Goal: Information Seeking & Learning: Check status

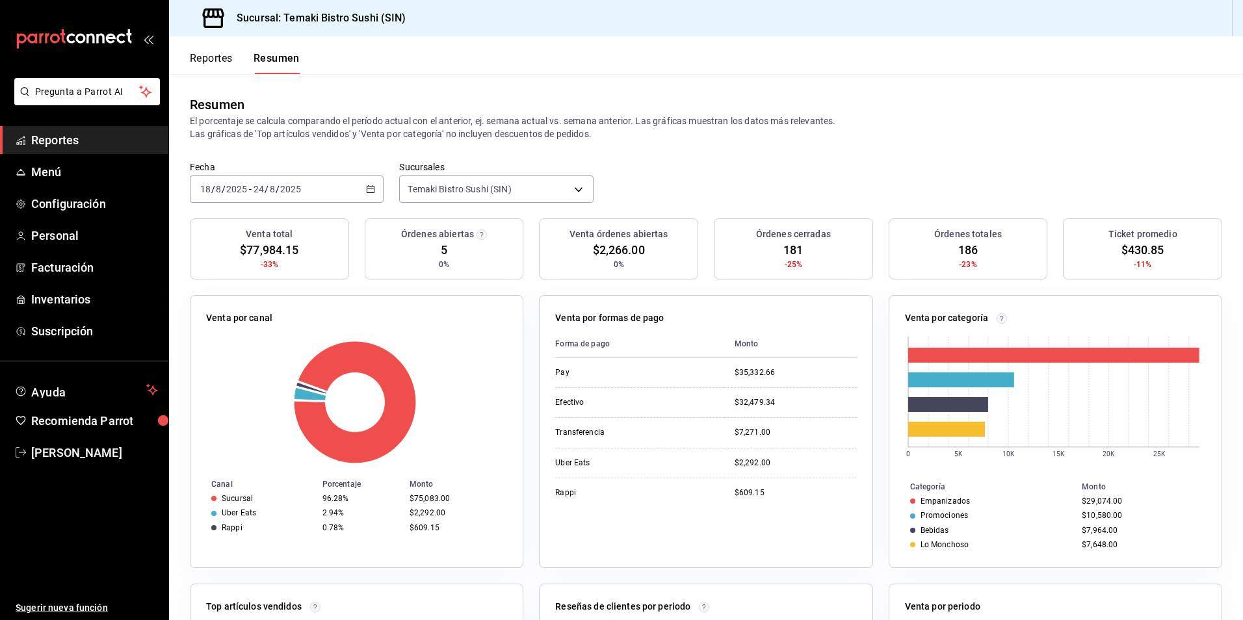
click at [219, 59] on button "Reportes" at bounding box center [211, 63] width 43 height 22
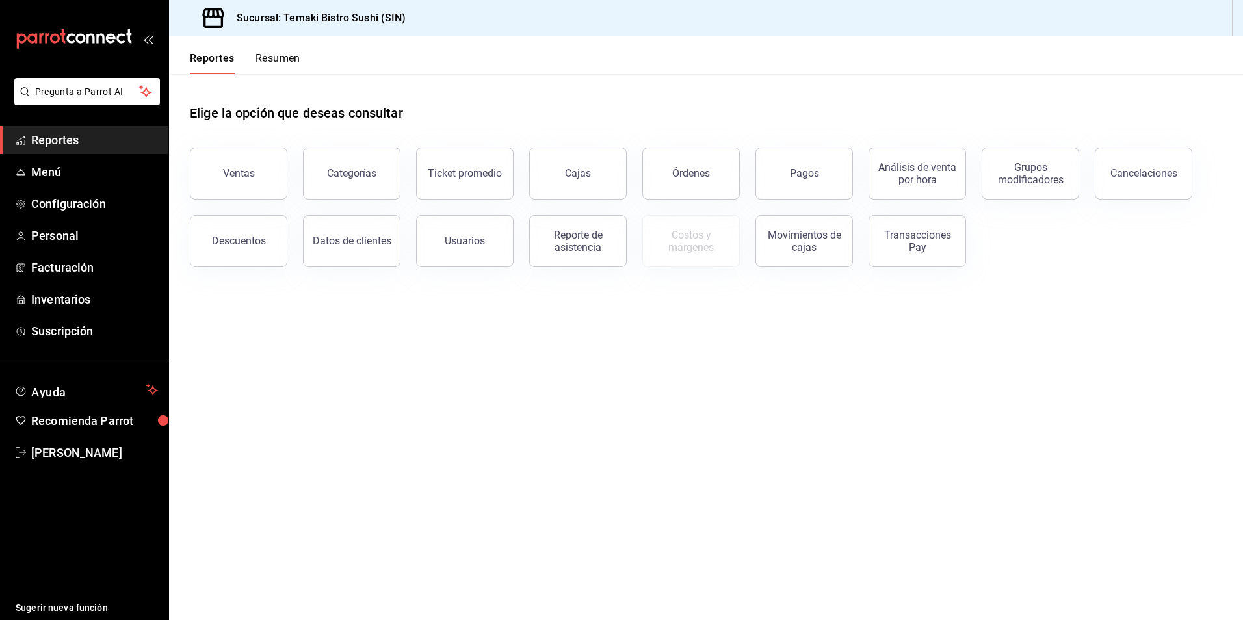
click at [263, 53] on button "Resumen" at bounding box center [277, 63] width 45 height 22
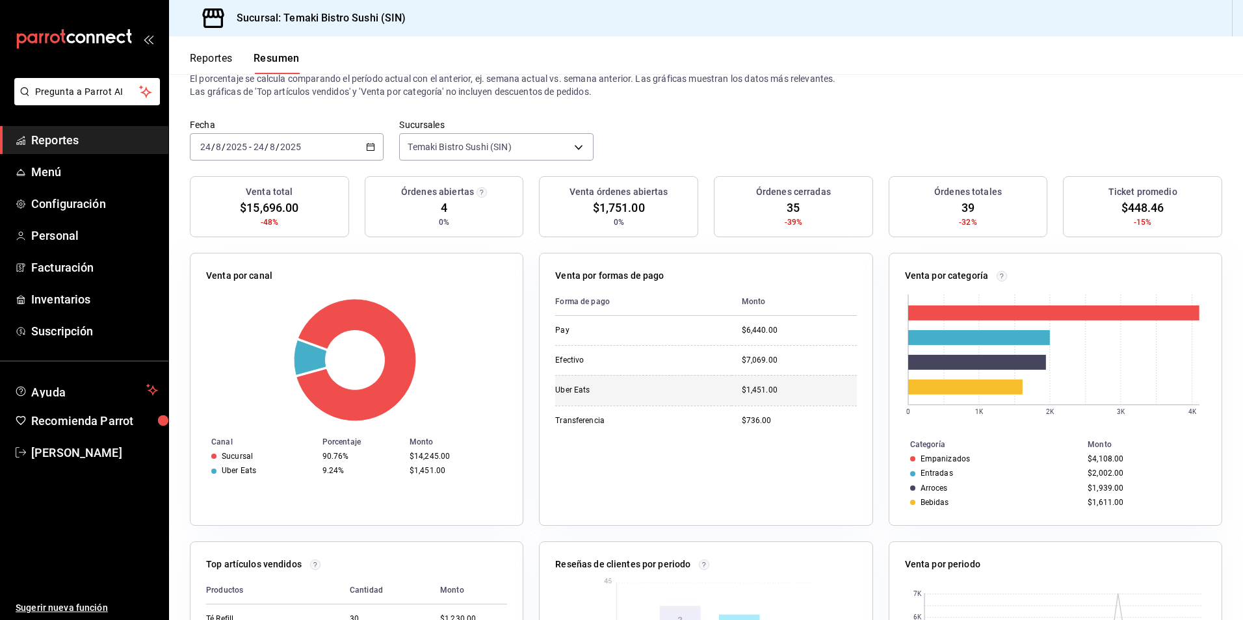
scroll to position [65, 0]
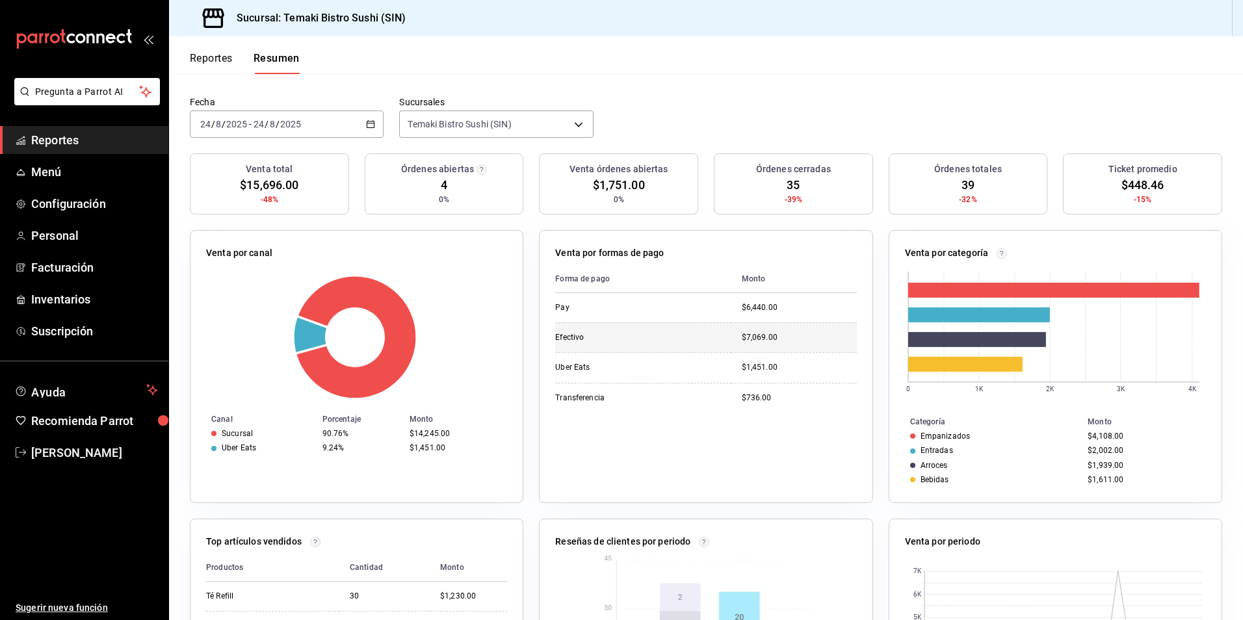
click at [573, 334] on div "Efectivo" at bounding box center [620, 337] width 130 height 11
click at [569, 364] on div "Uber Eats" at bounding box center [620, 367] width 130 height 11
click at [579, 385] on td "Transferencia" at bounding box center [643, 398] width 176 height 30
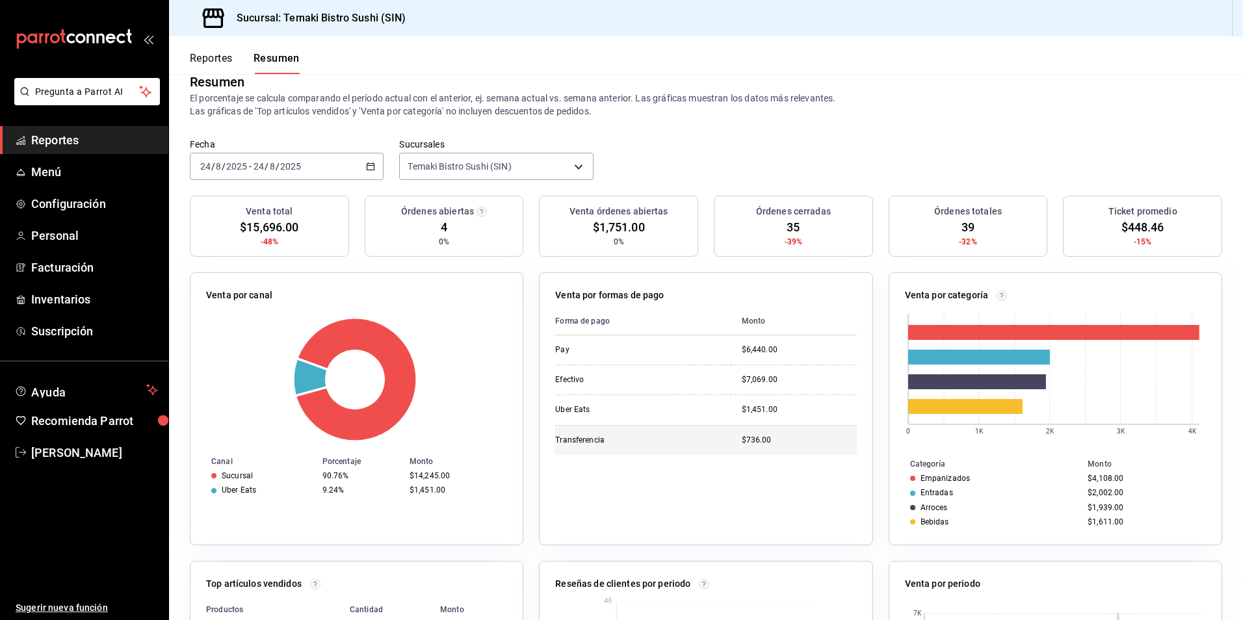
scroll to position [0, 0]
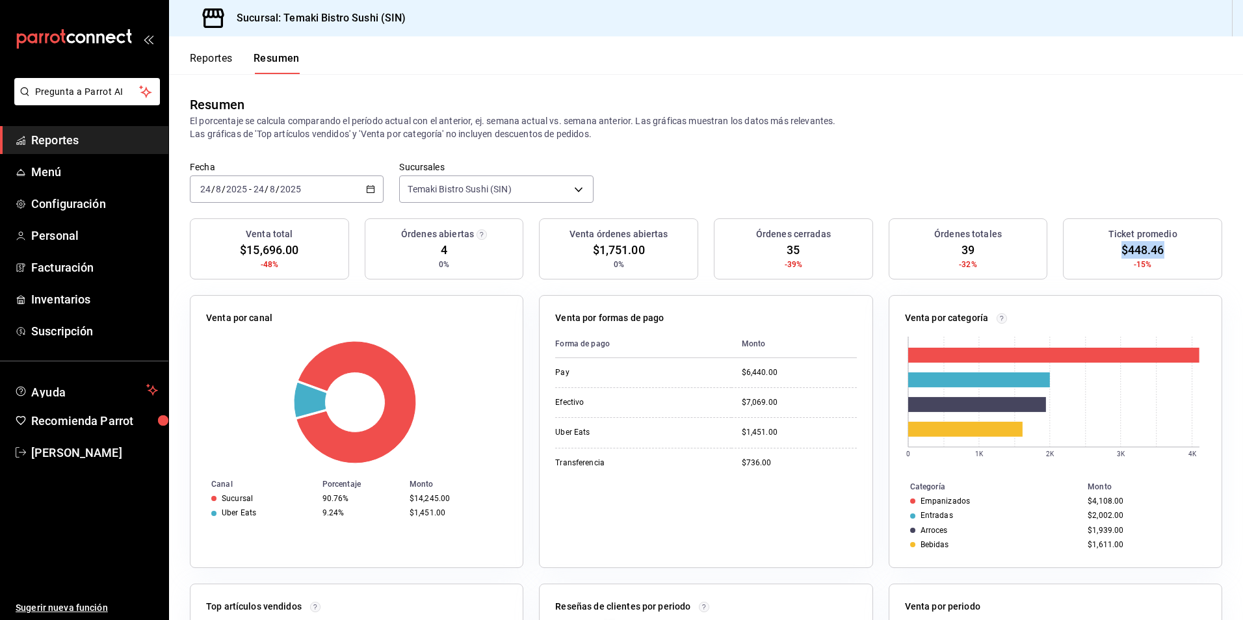
drag, startPoint x: 1114, startPoint y: 248, endPoint x: 1164, endPoint y: 255, distance: 51.2
click at [1164, 255] on div "Ticket promedio $448.46 -15%" at bounding box center [1142, 248] width 159 height 61
click at [376, 187] on div "[DATE] [DATE] - [DATE] [DATE]" at bounding box center [287, 189] width 194 height 27
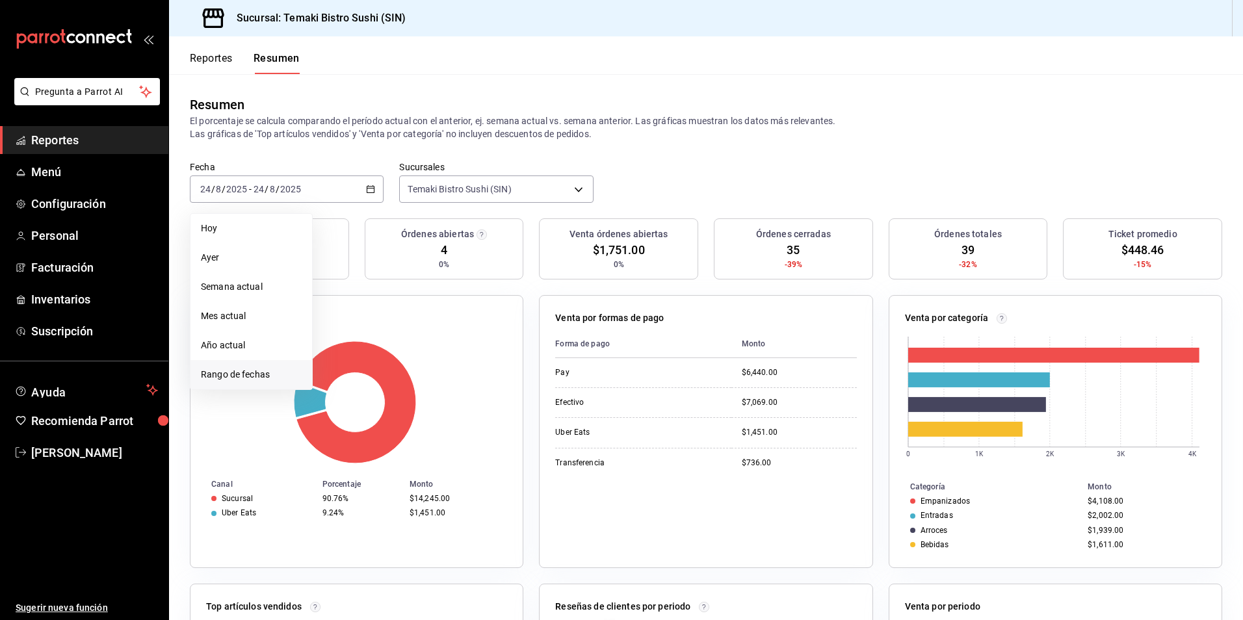
click at [241, 377] on span "Rango de fechas" at bounding box center [251, 375] width 101 height 14
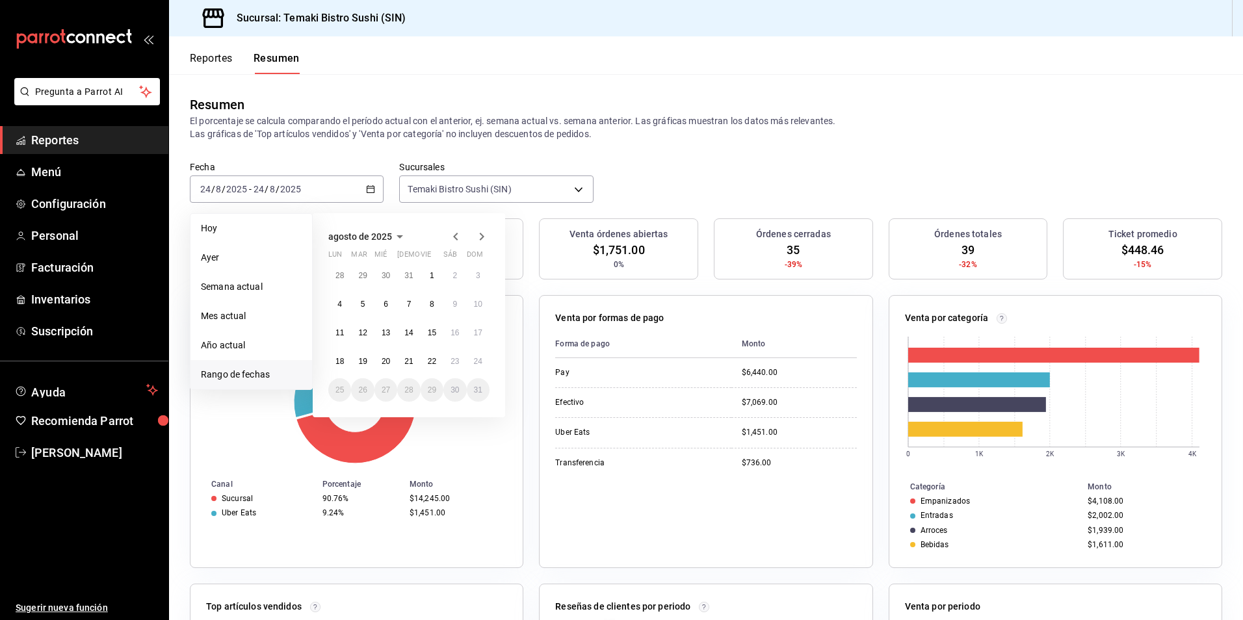
click at [458, 241] on icon "button" at bounding box center [456, 237] width 16 height 16
click at [363, 277] on abbr "1" at bounding box center [363, 280] width 5 height 9
click at [404, 384] on button "31" at bounding box center [408, 395] width 23 height 23
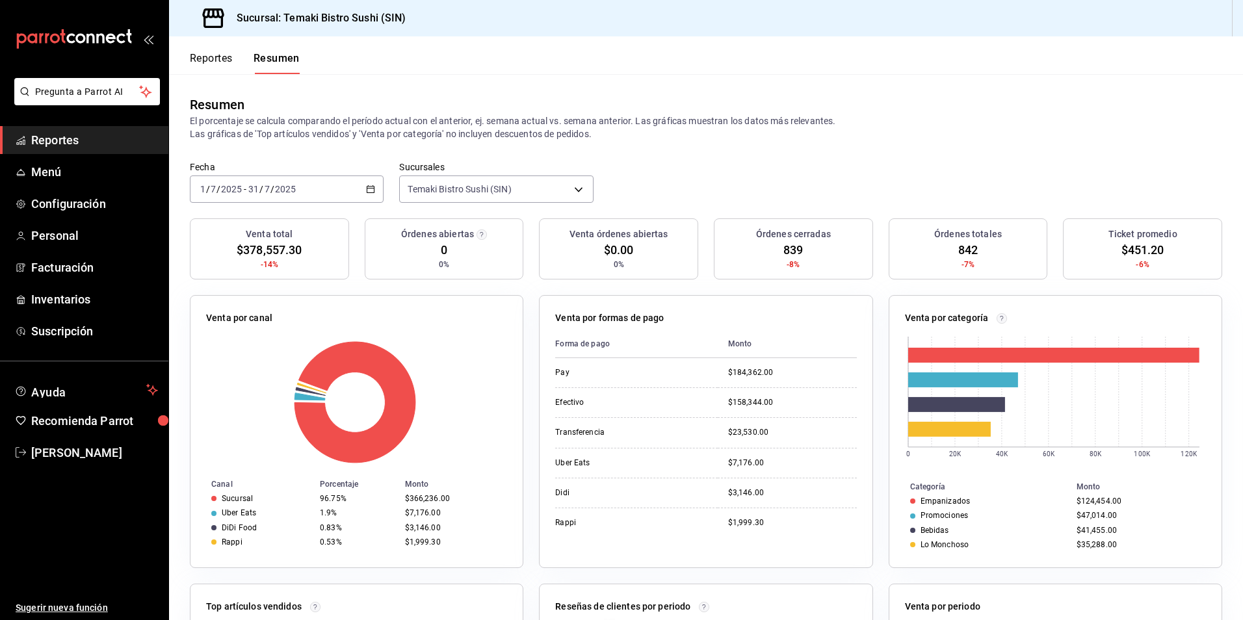
click at [369, 188] on icon "button" at bounding box center [370, 189] width 9 height 9
click at [361, 159] on div "Resumen El porcentaje se calcula comparando el período actual con el anterior, …" at bounding box center [706, 117] width 1074 height 87
click at [369, 187] on \(Stroke\) "button" at bounding box center [371, 189] width 8 height 7
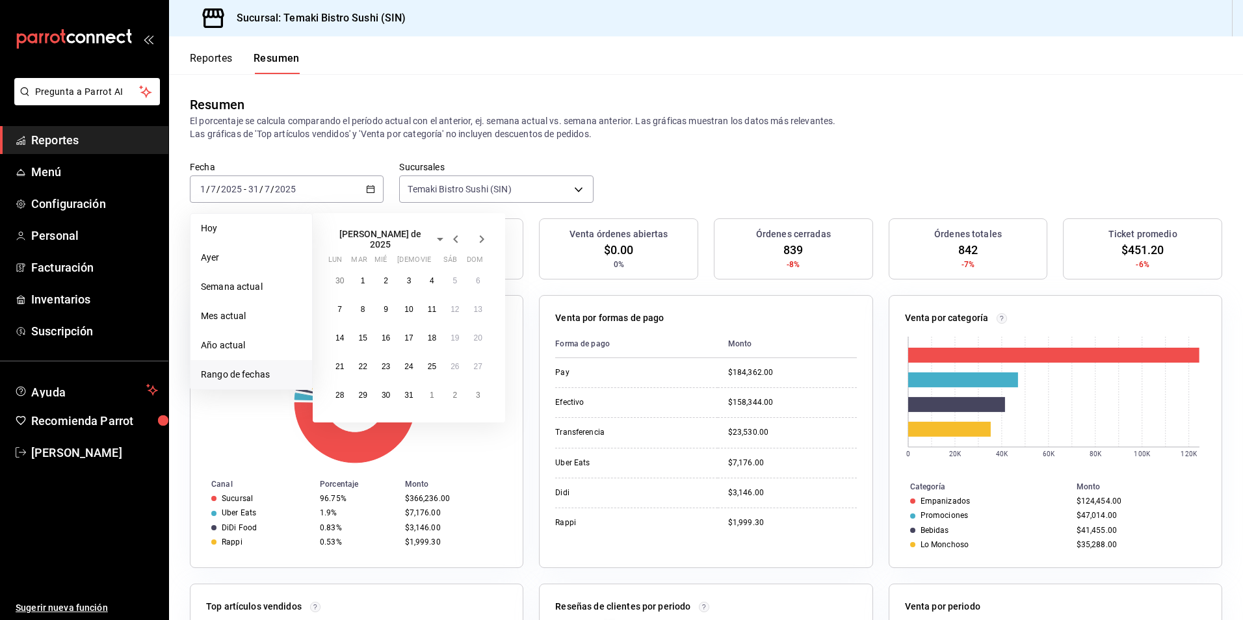
click at [480, 234] on icon "button" at bounding box center [482, 239] width 16 height 16
click at [677, 196] on div "Fecha [DATE] [DATE] - [DATE] [DATE] [PERSON_NAME] Semana actual Mes actual Año …" at bounding box center [706, 189] width 1074 height 57
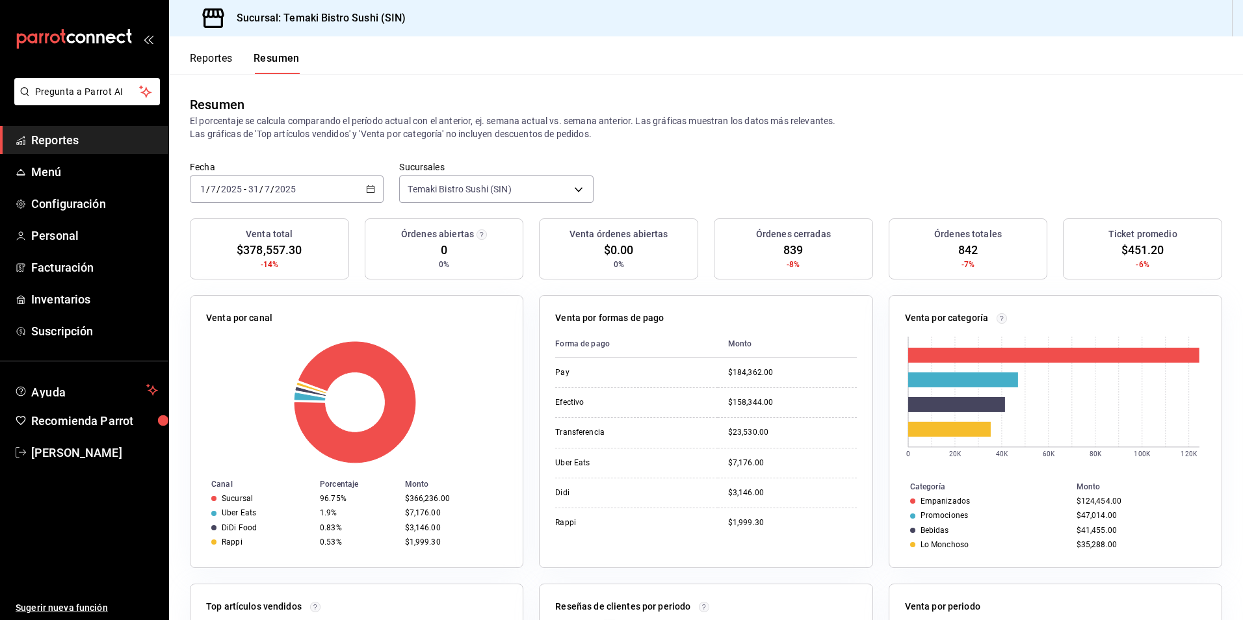
click at [226, 57] on button "Reportes" at bounding box center [211, 63] width 43 height 22
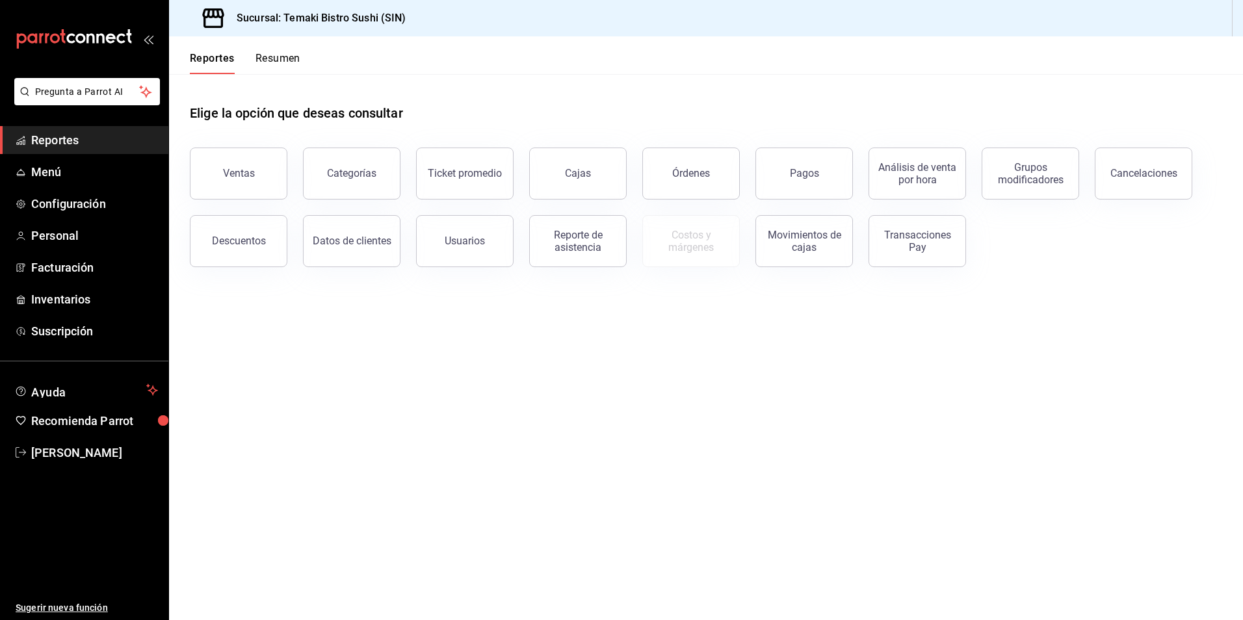
click at [261, 53] on button "Resumen" at bounding box center [277, 63] width 45 height 22
